Goal: Information Seeking & Learning: Learn about a topic

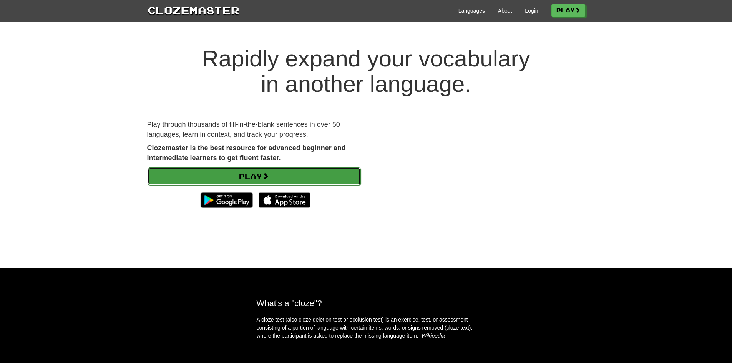
click at [323, 176] on link "Play" at bounding box center [253, 176] width 213 height 18
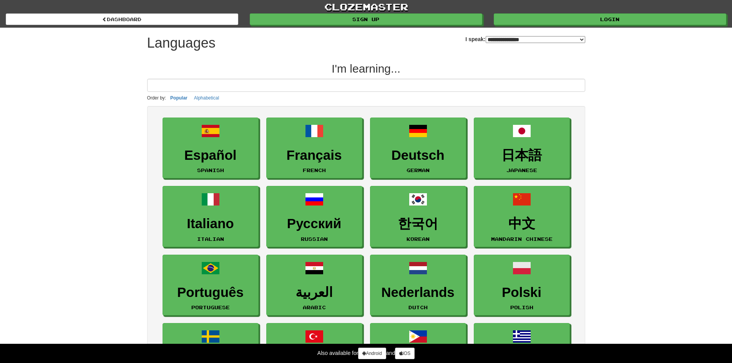
select select "*******"
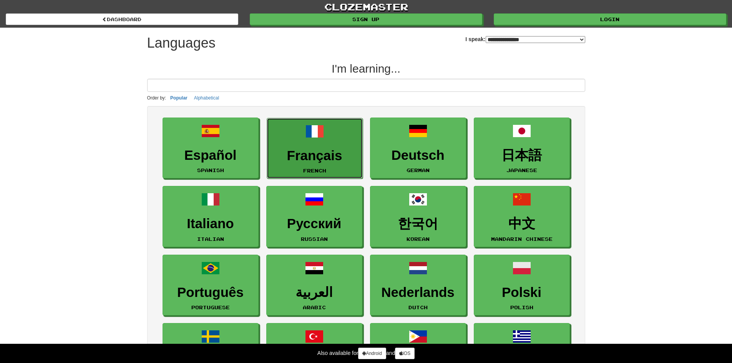
click at [328, 158] on h3 "Français" at bounding box center [315, 155] width 88 height 15
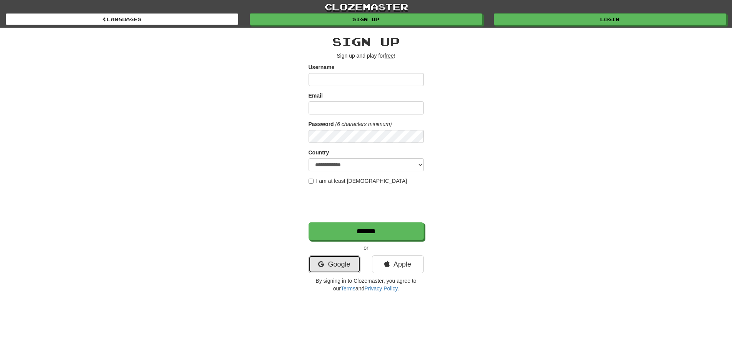
click at [343, 268] on link "Google" at bounding box center [334, 264] width 52 height 18
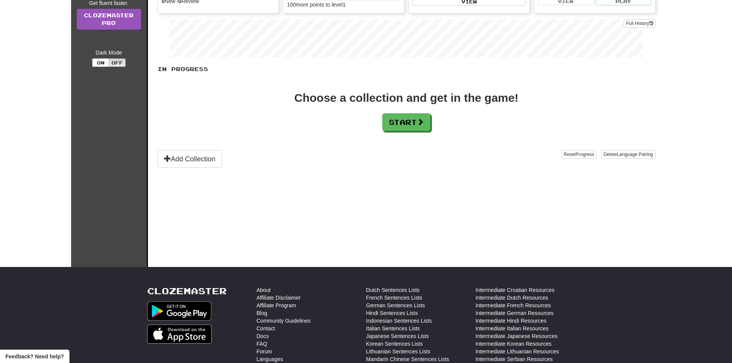
scroll to position [38, 0]
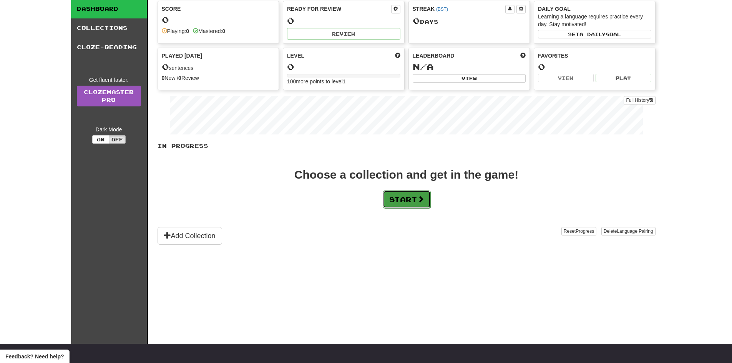
click at [408, 200] on button "Start" at bounding box center [407, 199] width 48 height 18
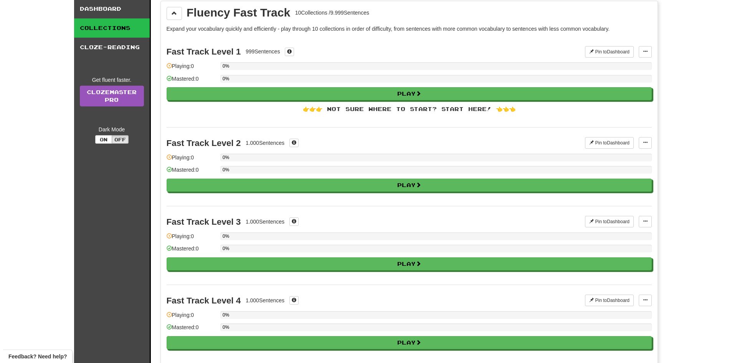
scroll to position [0, 0]
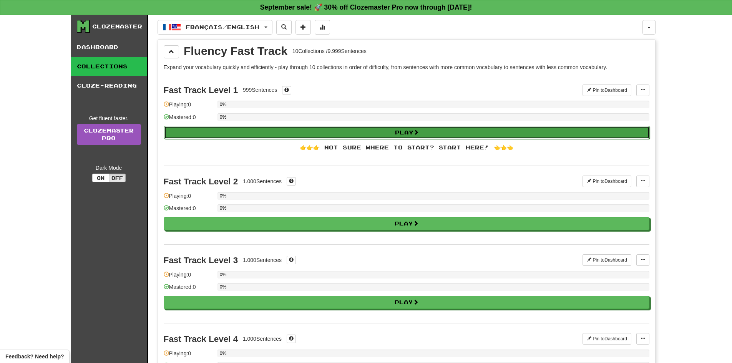
click at [366, 129] on button "Play" at bounding box center [406, 132] width 485 height 13
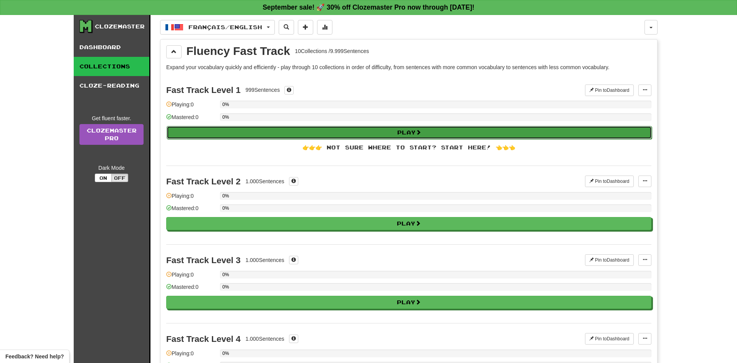
select select "**"
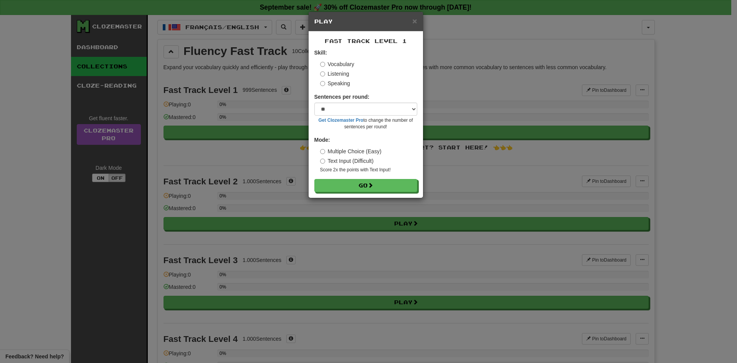
click at [339, 74] on label "Listening" at bounding box center [334, 74] width 29 height 8
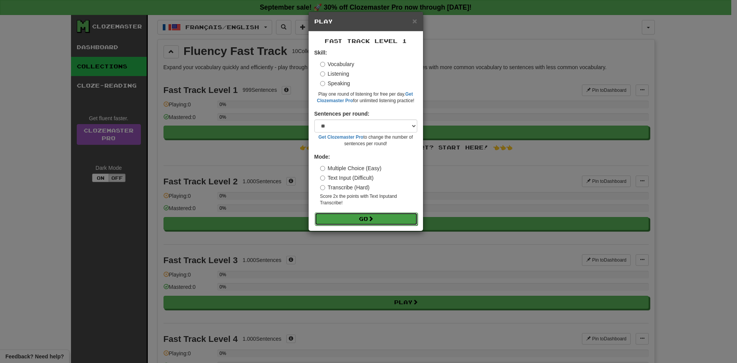
click at [369, 220] on button "Go" at bounding box center [366, 218] width 103 height 13
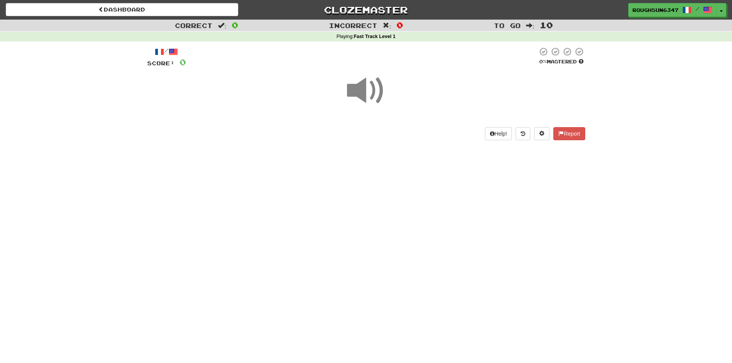
click at [359, 84] on span at bounding box center [366, 90] width 38 height 38
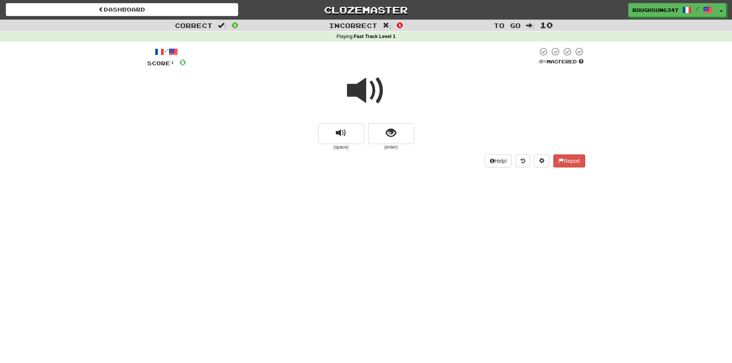
click at [366, 93] on span at bounding box center [366, 90] width 38 height 38
click at [347, 133] on button "replay audio" at bounding box center [341, 133] width 46 height 21
click at [369, 100] on span at bounding box center [366, 90] width 38 height 38
click at [368, 101] on span at bounding box center [366, 90] width 38 height 38
click at [392, 137] on span "show sentence" at bounding box center [391, 133] width 10 height 10
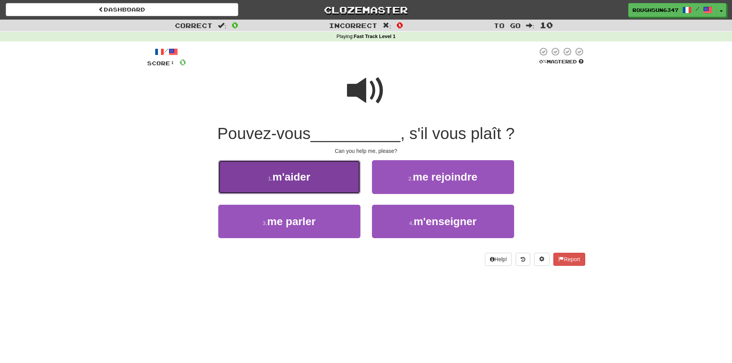
click at [318, 176] on button "1 . m'aider" at bounding box center [289, 176] width 142 height 33
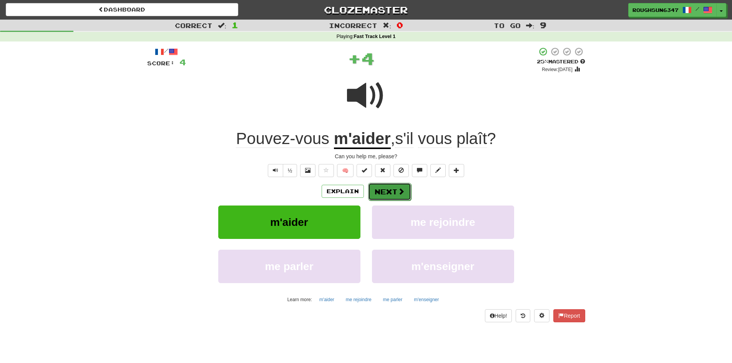
click at [389, 192] on button "Next" at bounding box center [389, 192] width 43 height 18
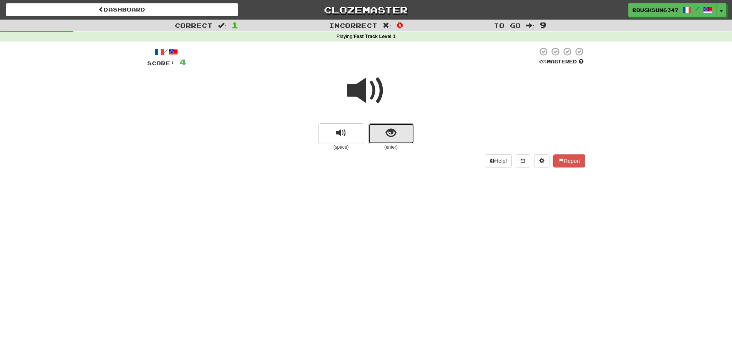
click at [400, 134] on button "show sentence" at bounding box center [391, 133] width 46 height 21
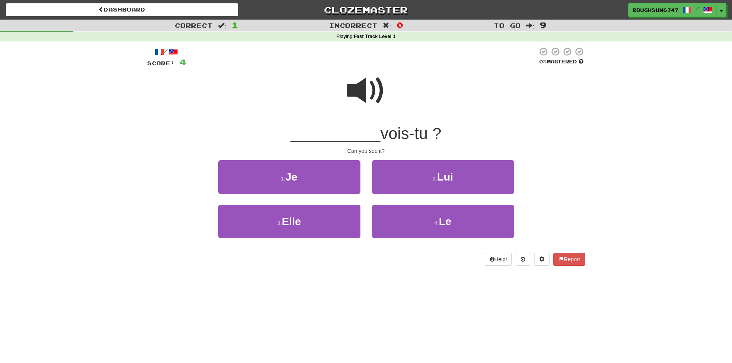
click at [362, 89] on span at bounding box center [366, 90] width 38 height 38
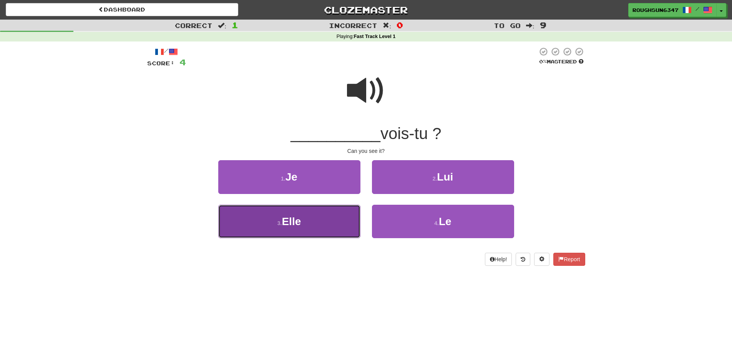
click at [330, 215] on button "3 . Elle" at bounding box center [289, 221] width 142 height 33
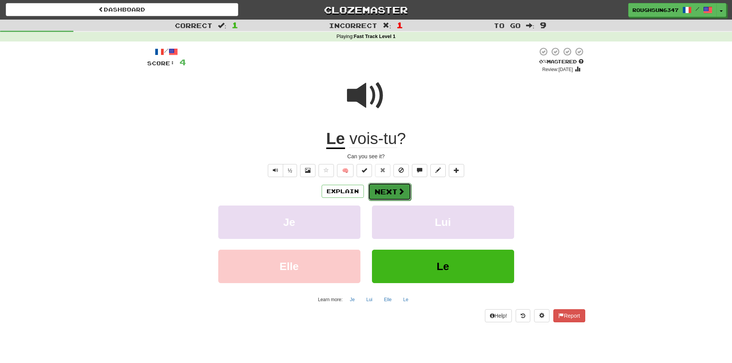
click at [390, 197] on button "Next" at bounding box center [389, 192] width 43 height 18
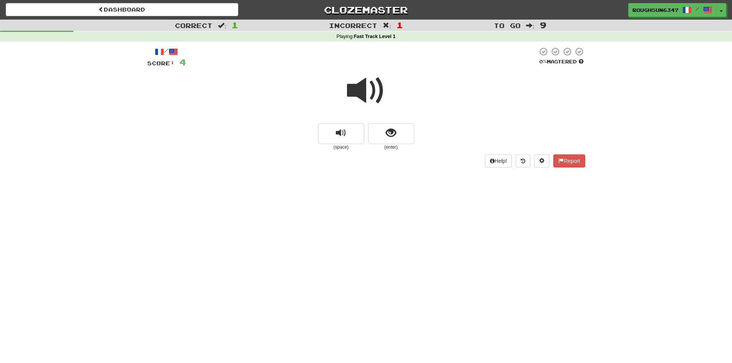
click at [368, 92] on span at bounding box center [366, 90] width 38 height 38
click at [389, 137] on span "show sentence" at bounding box center [391, 133] width 10 height 10
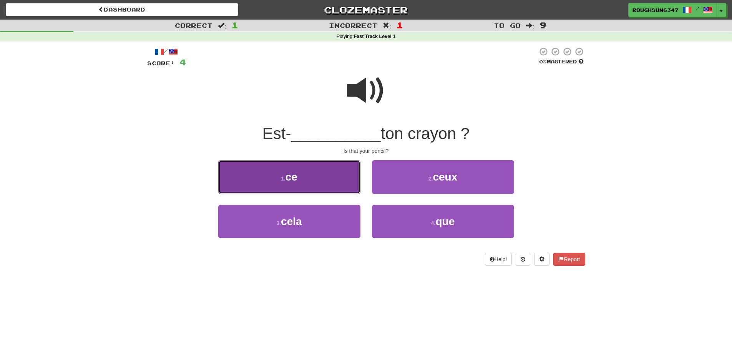
click at [328, 184] on button "1 . ce" at bounding box center [289, 176] width 142 height 33
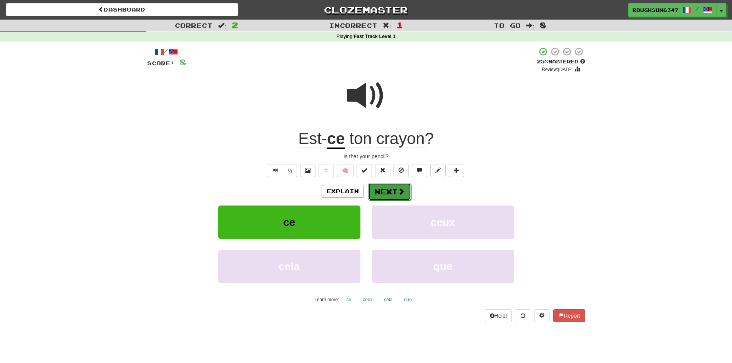
click at [391, 197] on button "Next" at bounding box center [389, 192] width 43 height 18
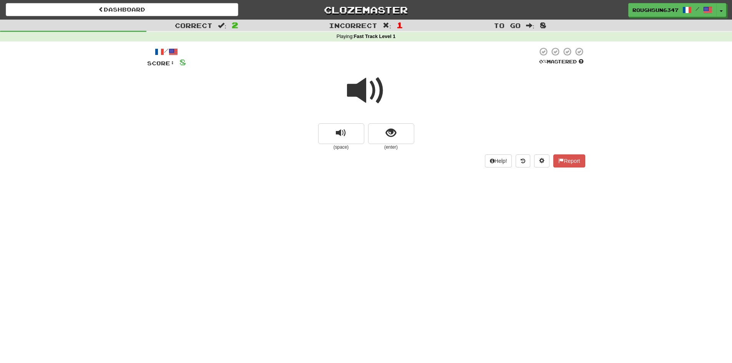
click at [365, 97] on span at bounding box center [366, 90] width 38 height 38
click at [386, 135] on span "show sentence" at bounding box center [391, 133] width 10 height 10
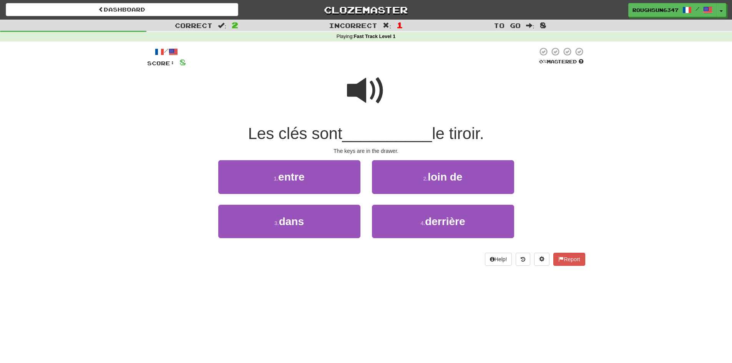
click at [370, 83] on span at bounding box center [366, 90] width 38 height 38
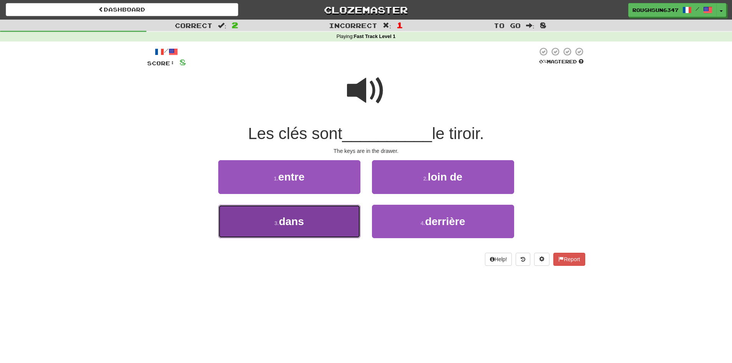
click at [338, 220] on button "3 . dans" at bounding box center [289, 221] width 142 height 33
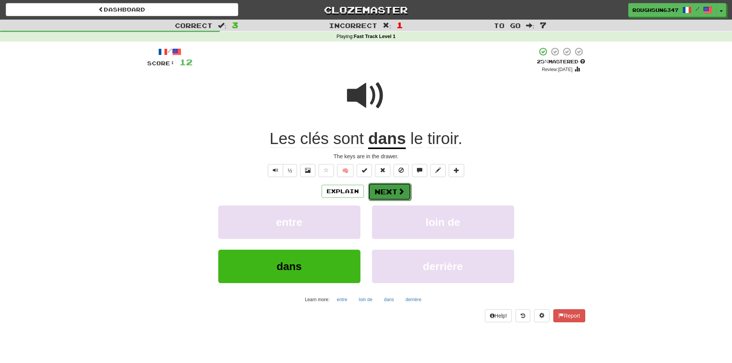
click at [385, 192] on button "Next" at bounding box center [389, 192] width 43 height 18
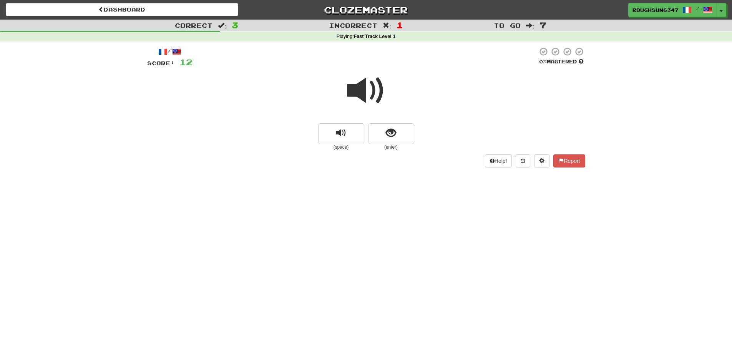
click at [370, 92] on span at bounding box center [366, 90] width 38 height 38
click at [394, 132] on span "show sentence" at bounding box center [391, 133] width 10 height 10
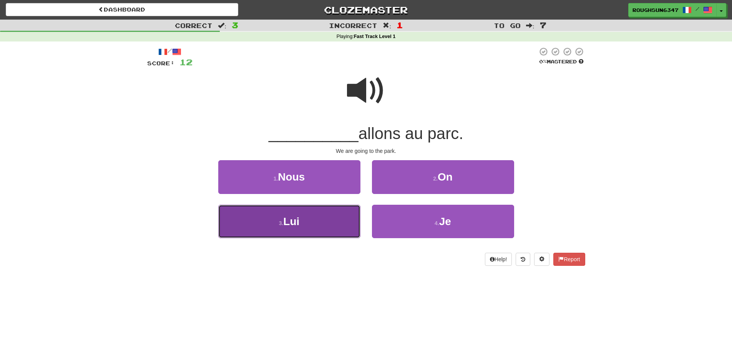
click at [335, 212] on button "3 . Lui" at bounding box center [289, 221] width 142 height 33
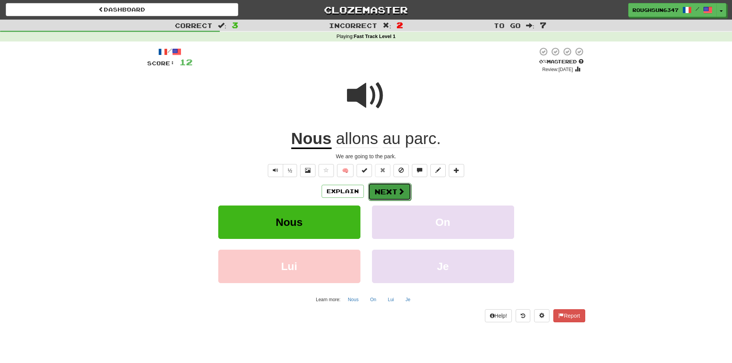
click at [391, 191] on button "Next" at bounding box center [389, 192] width 43 height 18
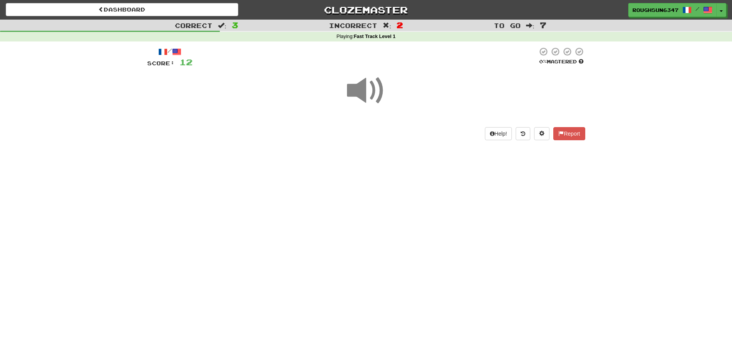
click at [373, 96] on span at bounding box center [366, 90] width 38 height 38
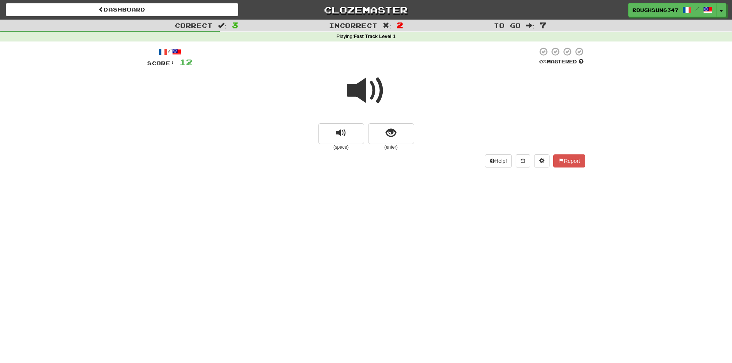
click at [181, 51] on span at bounding box center [176, 51] width 9 height 9
click at [354, 91] on span at bounding box center [366, 90] width 38 height 38
click at [372, 134] on button "show sentence" at bounding box center [391, 133] width 46 height 21
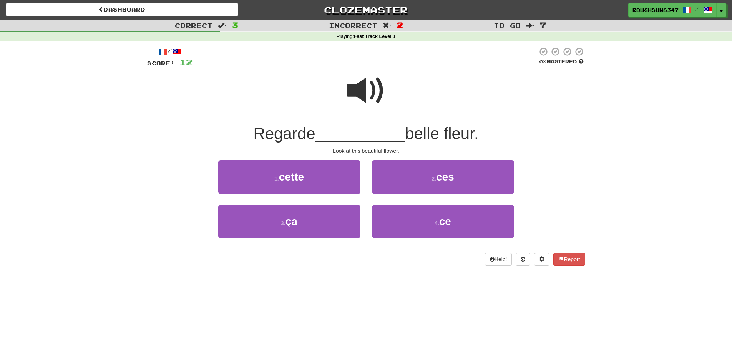
click at [363, 89] on span at bounding box center [366, 90] width 38 height 38
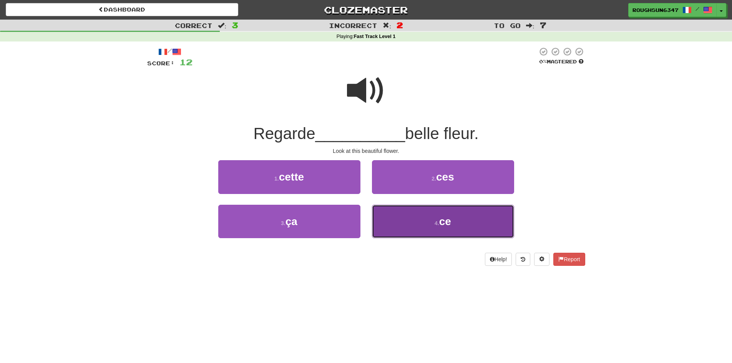
click at [437, 216] on button "4 . ce" at bounding box center [443, 221] width 142 height 33
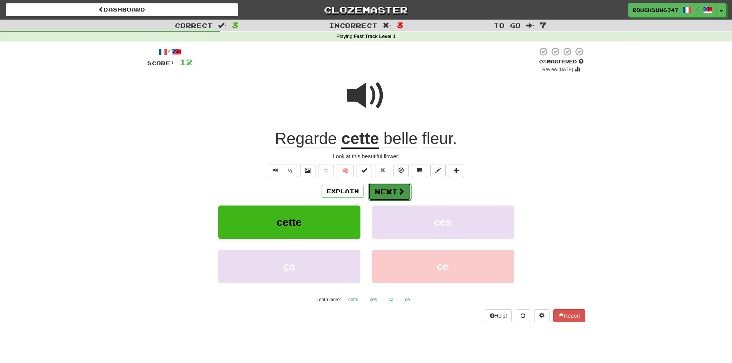
click at [391, 187] on button "Next" at bounding box center [389, 192] width 43 height 18
